Goal: Communication & Community: Answer question/provide support

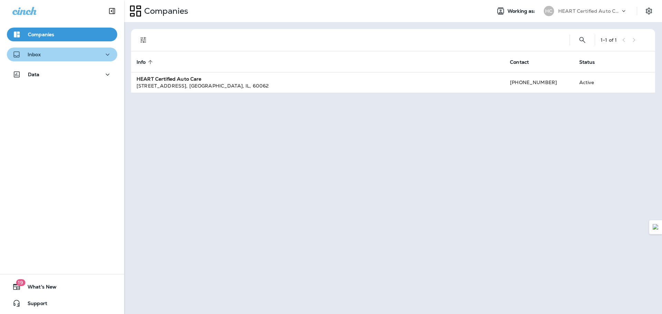
click at [82, 55] on div "Inbox" at bounding box center [61, 54] width 99 height 9
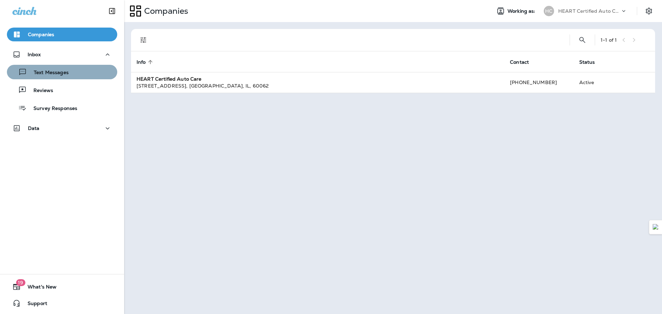
click at [62, 72] on p "Text Messages" at bounding box center [48, 73] width 42 height 7
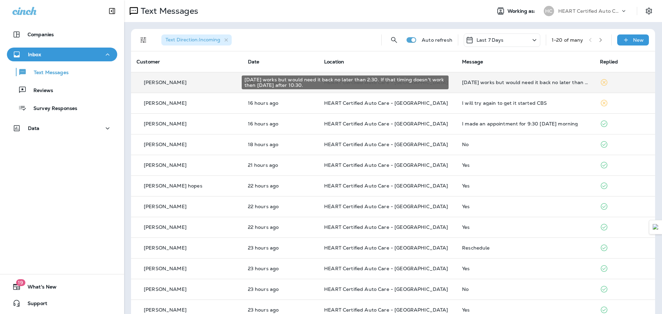
click at [540, 82] on div "[DATE] works but would need it back no later than 2:30. If that timing doesn't …" at bounding box center [525, 83] width 127 height 6
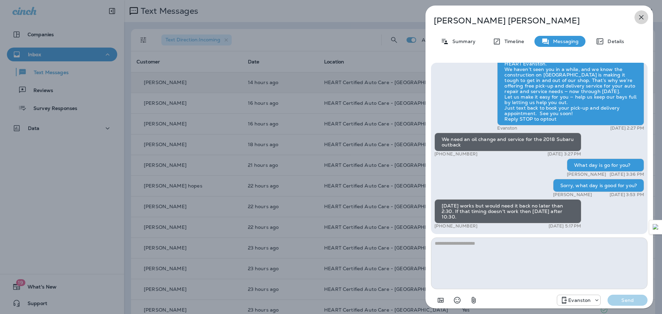
click at [641, 15] on icon "button" at bounding box center [641, 17] width 8 height 8
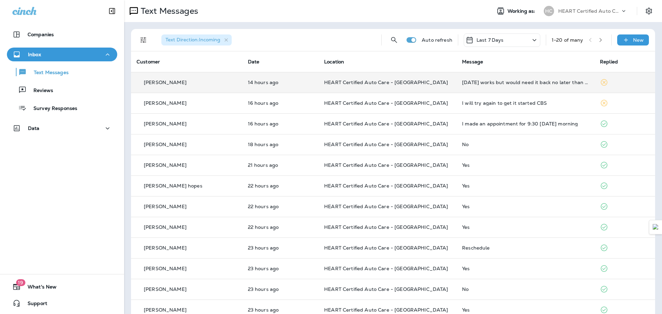
click at [407, 84] on p "HEART Certified Auto Care - [GEOGRAPHIC_DATA]" at bounding box center [387, 83] width 127 height 6
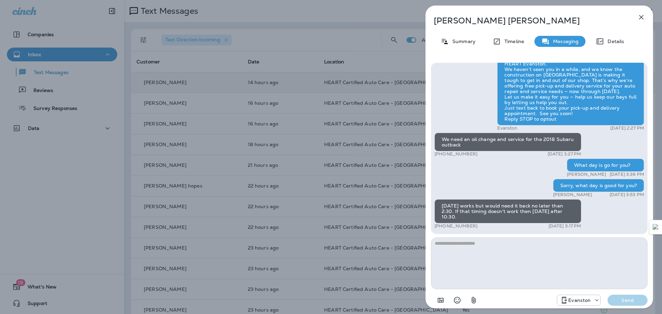
click at [646, 18] on button "button" at bounding box center [642, 17] width 14 height 14
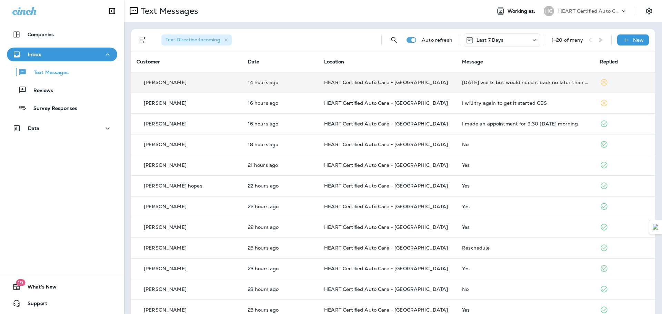
click at [421, 76] on td "HEART Certified Auto Care - [GEOGRAPHIC_DATA]" at bounding box center [388, 82] width 138 height 21
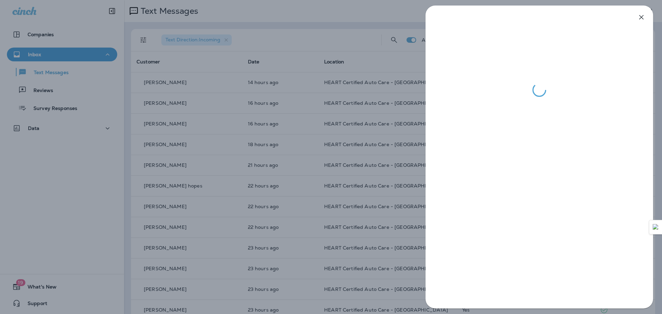
click at [341, 13] on div at bounding box center [331, 157] width 662 height 314
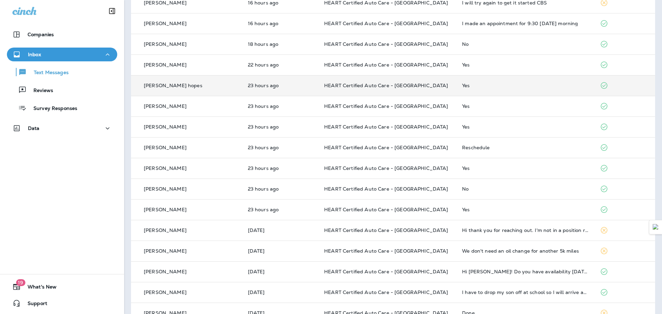
scroll to position [103, 0]
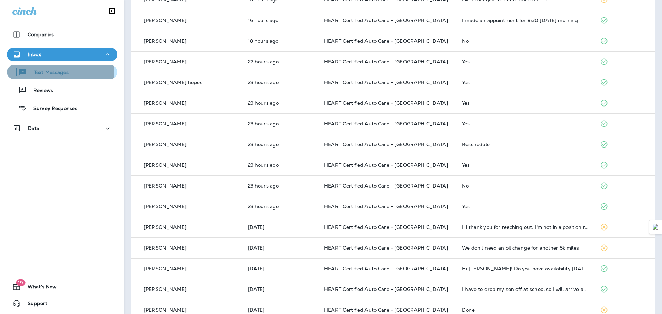
click at [51, 72] on p "Text Messages" at bounding box center [48, 73] width 42 height 7
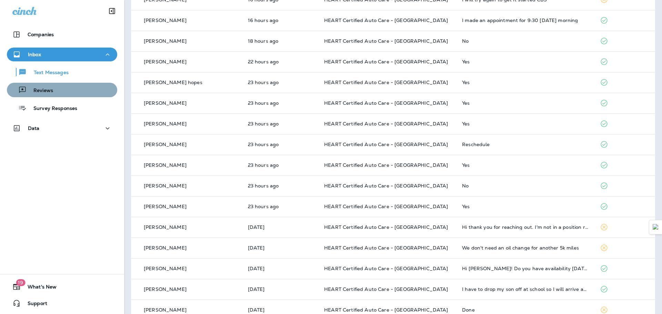
click at [69, 92] on div "Reviews" at bounding box center [62, 90] width 105 height 10
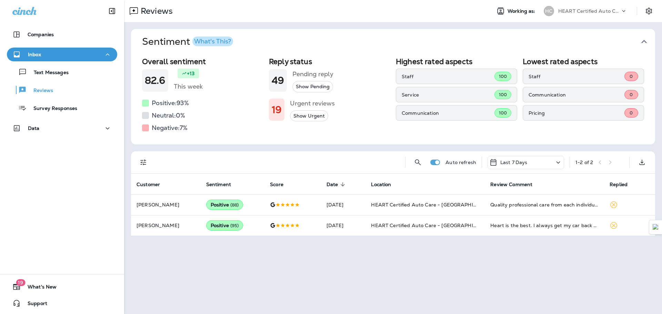
click at [74, 50] on div "Inbox" at bounding box center [61, 54] width 99 height 9
click at [75, 52] on div "Inbox" at bounding box center [61, 54] width 99 height 9
click at [65, 74] on p "Text Messages" at bounding box center [48, 73] width 42 height 7
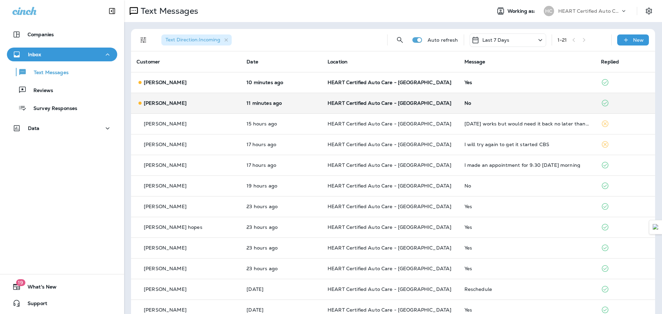
click at [156, 105] on p "[PERSON_NAME]" at bounding box center [165, 103] width 43 height 6
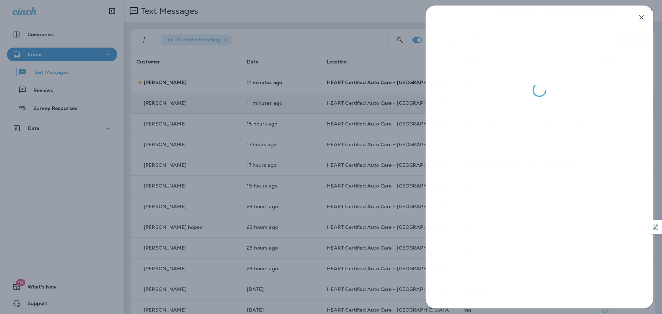
click at [210, 82] on div at bounding box center [331, 157] width 662 height 314
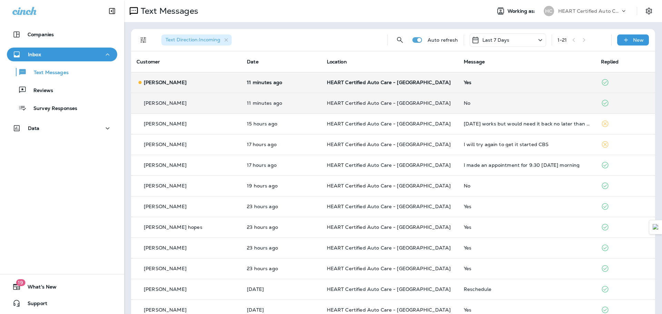
click at [509, 81] on div "Yes" at bounding box center [527, 83] width 126 height 6
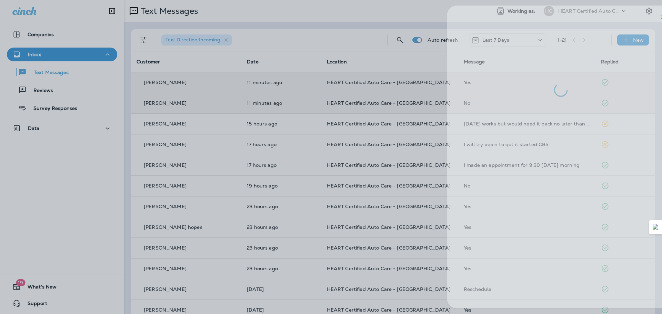
click at [264, 112] on div at bounding box center [353, 157] width 662 height 314
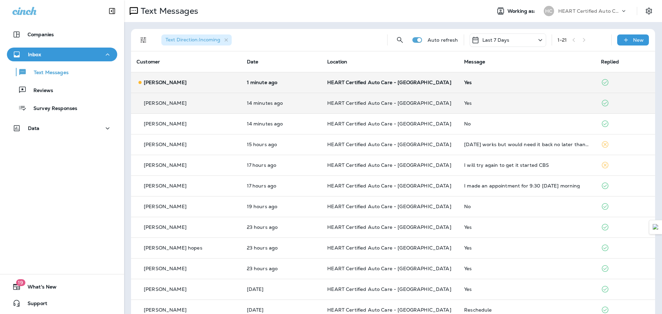
click at [427, 77] on td "HEART Certified Auto Care - [GEOGRAPHIC_DATA]" at bounding box center [390, 82] width 137 height 21
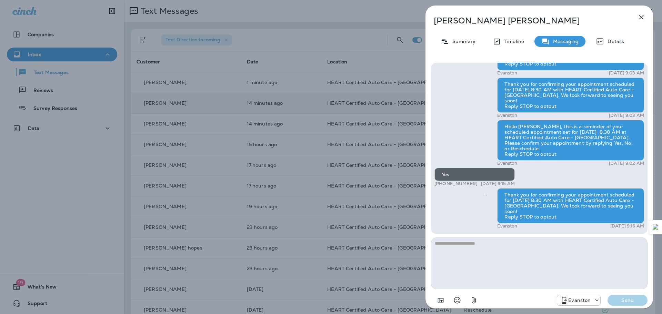
click at [276, 132] on div "[PERSON_NAME] Summary Timeline Messaging Details Hello [PERSON_NAME], this is a…" at bounding box center [331, 157] width 662 height 314
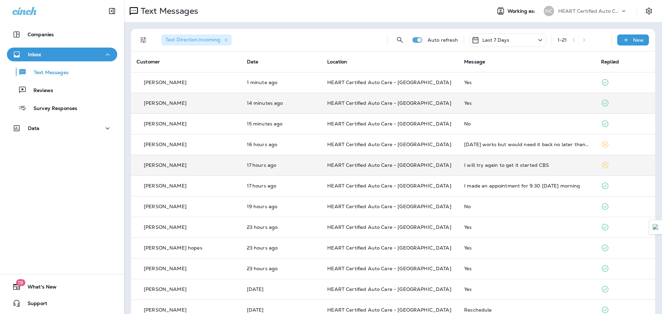
click at [154, 167] on p "[PERSON_NAME]" at bounding box center [165, 165] width 43 height 6
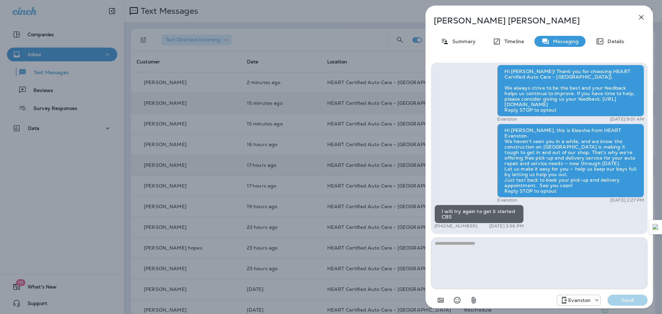
click at [635, 17] on button "button" at bounding box center [642, 17] width 14 height 14
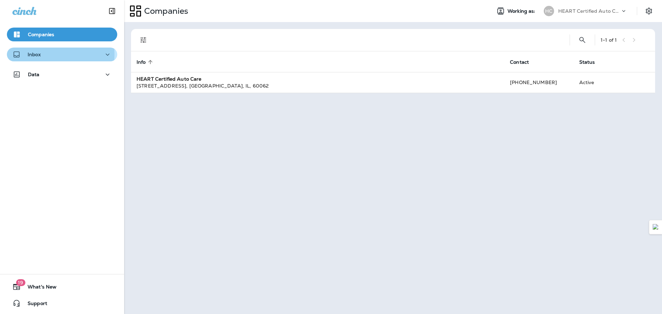
click at [38, 54] on p "Inbox" at bounding box center [34, 55] width 13 height 6
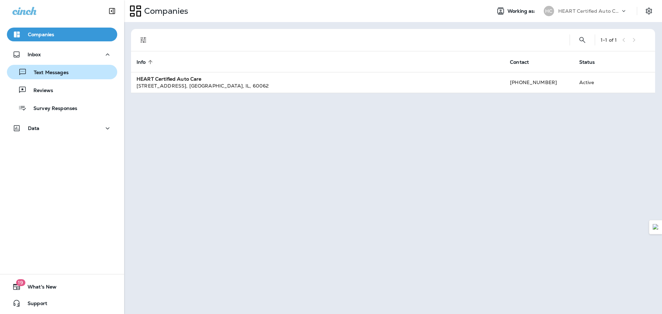
click at [91, 74] on div "Text Messages" at bounding box center [62, 72] width 105 height 10
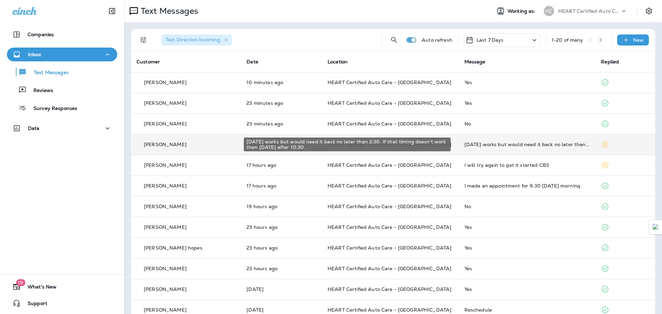
click at [554, 142] on div "[DATE] works but would need it back no later than 2:30. If that timing doesn't …" at bounding box center [528, 145] width 126 height 6
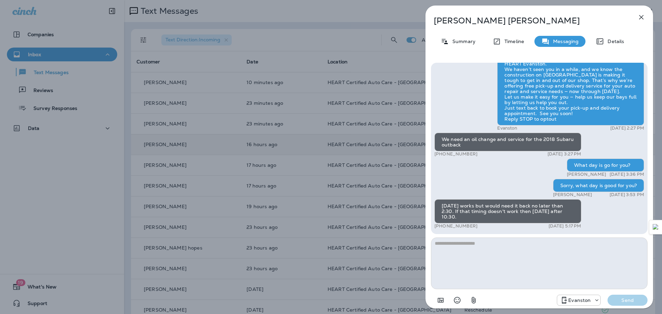
drag, startPoint x: 462, startPoint y: 243, endPoint x: 460, endPoint y: 238, distance: 5.4
click at [461, 241] on textarea at bounding box center [539, 264] width 217 height 52
type textarea "*"
click at [453, 245] on textarea at bounding box center [539, 264] width 217 height 52
click at [451, 248] on textarea at bounding box center [539, 264] width 217 height 52
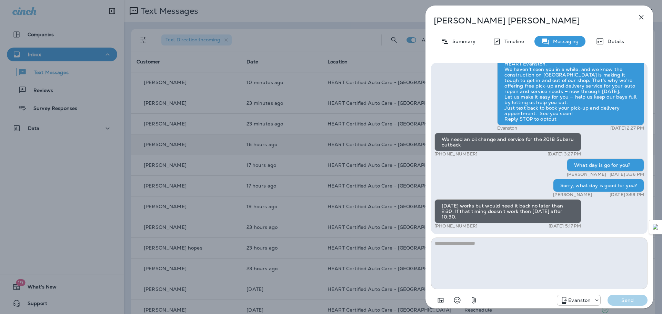
click at [457, 249] on textarea at bounding box center [539, 264] width 217 height 52
type textarea "*"
type textarea "**********"
click at [626, 300] on p "Send" at bounding box center [627, 300] width 29 height 6
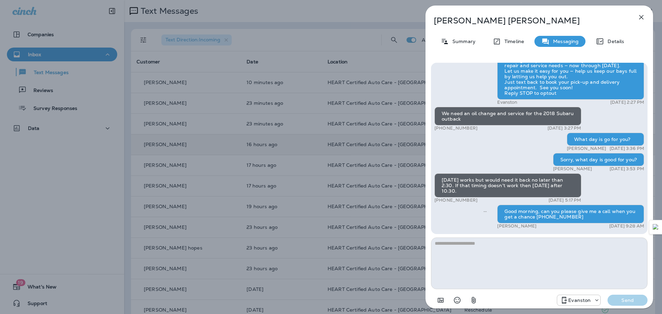
click at [649, 17] on div "Benjamin Leung Summary Timeline Messaging Details Hi Benjamin, your 2015 Toyota…" at bounding box center [540, 159] width 228 height 307
click at [646, 17] on button "button" at bounding box center [642, 17] width 14 height 14
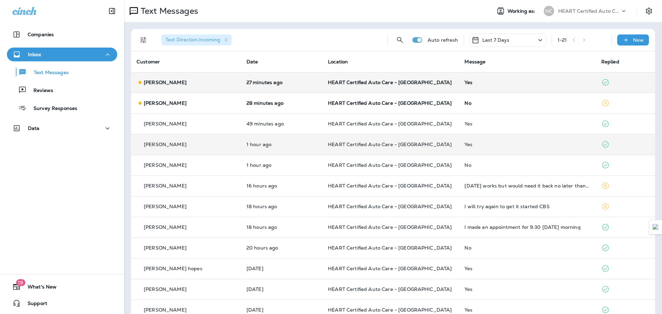
click at [212, 84] on div "[PERSON_NAME]" at bounding box center [186, 82] width 99 height 7
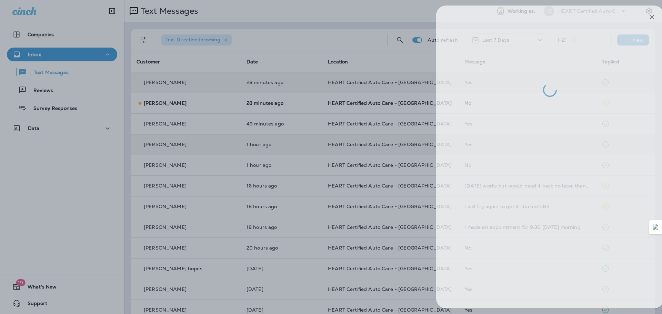
click at [152, 101] on div at bounding box center [342, 157] width 662 height 314
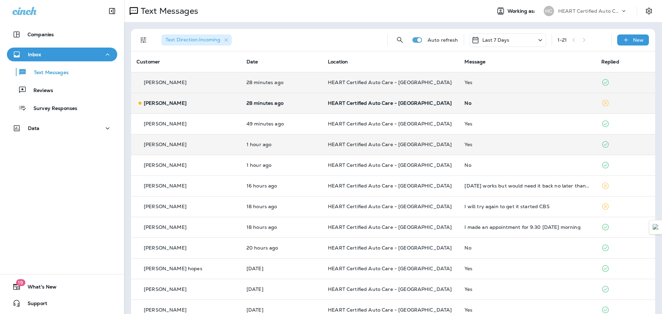
click at [328, 108] on td "HEART Certified Auto Care - [GEOGRAPHIC_DATA]" at bounding box center [390, 103] width 137 height 21
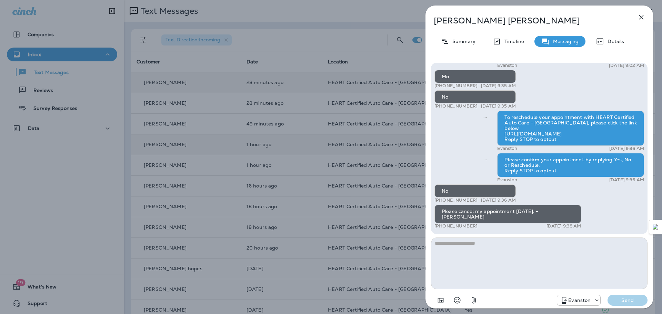
click at [359, 66] on div "Heather Butz Summary Timeline Messaging Details Hi Heather! Thank you so much f…" at bounding box center [331, 157] width 662 height 314
